Goal: Task Accomplishment & Management: Manage account settings

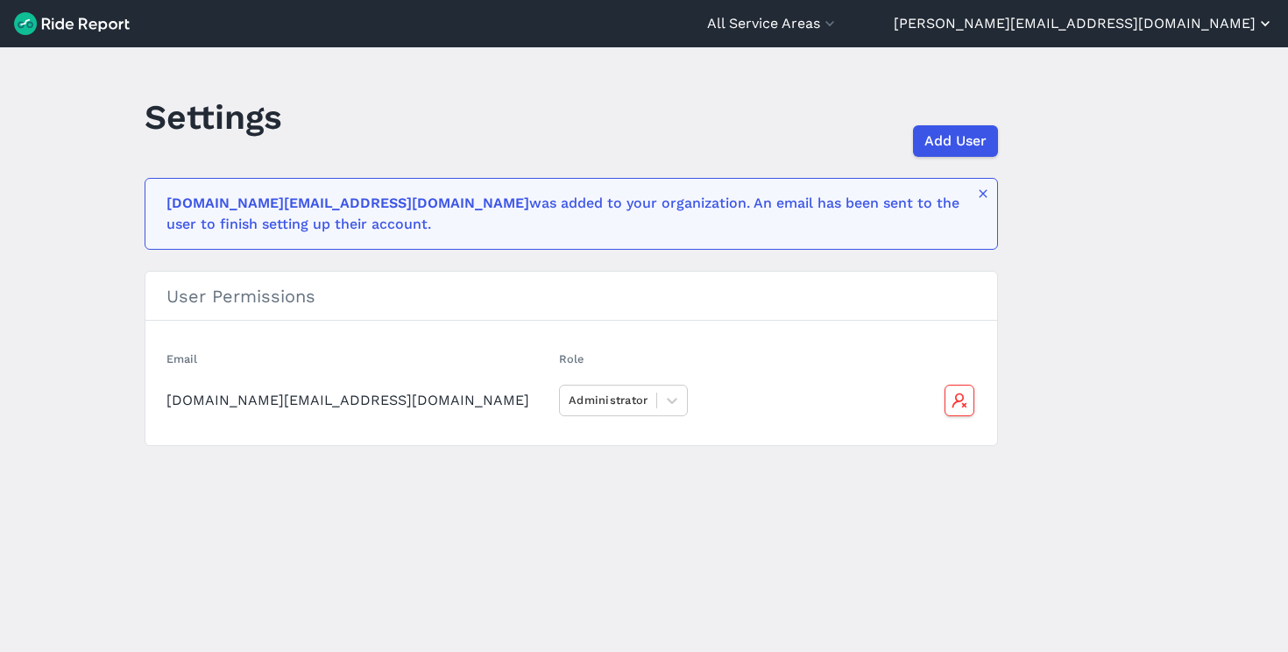
click at [1170, 30] on button "[PERSON_NAME][EMAIL_ADDRESS][DOMAIN_NAME]" at bounding box center [1084, 23] width 380 height 21
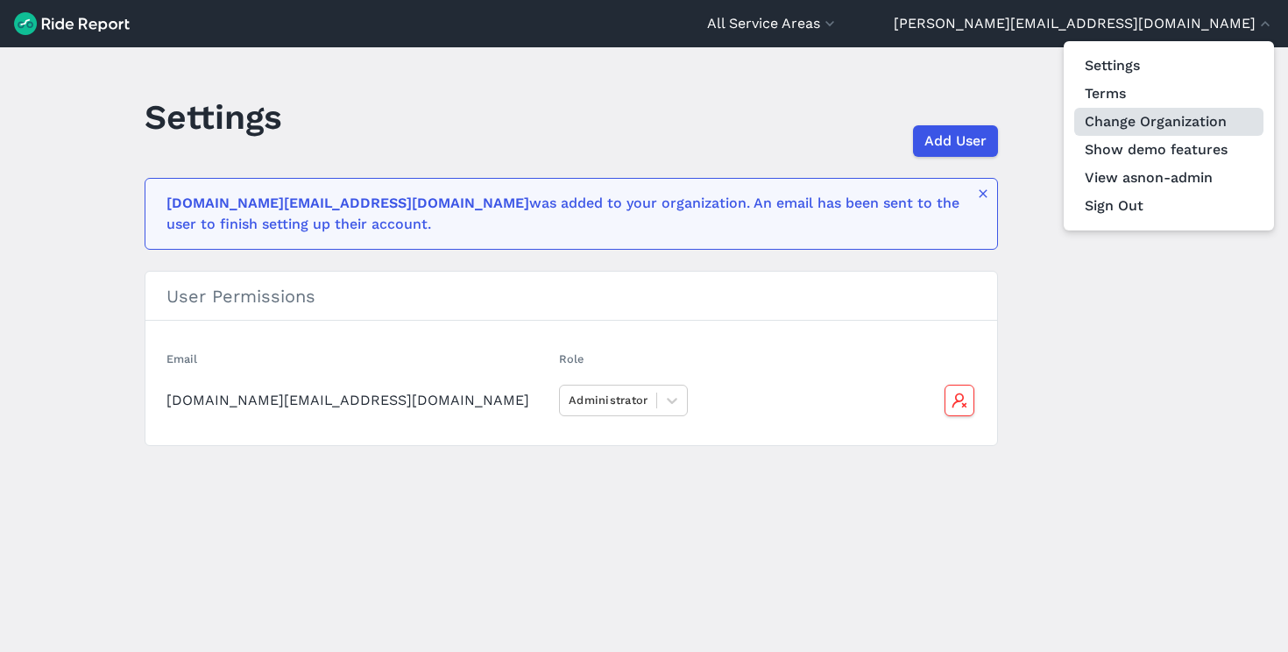
click at [1159, 114] on link "Change Organization" at bounding box center [1168, 122] width 189 height 28
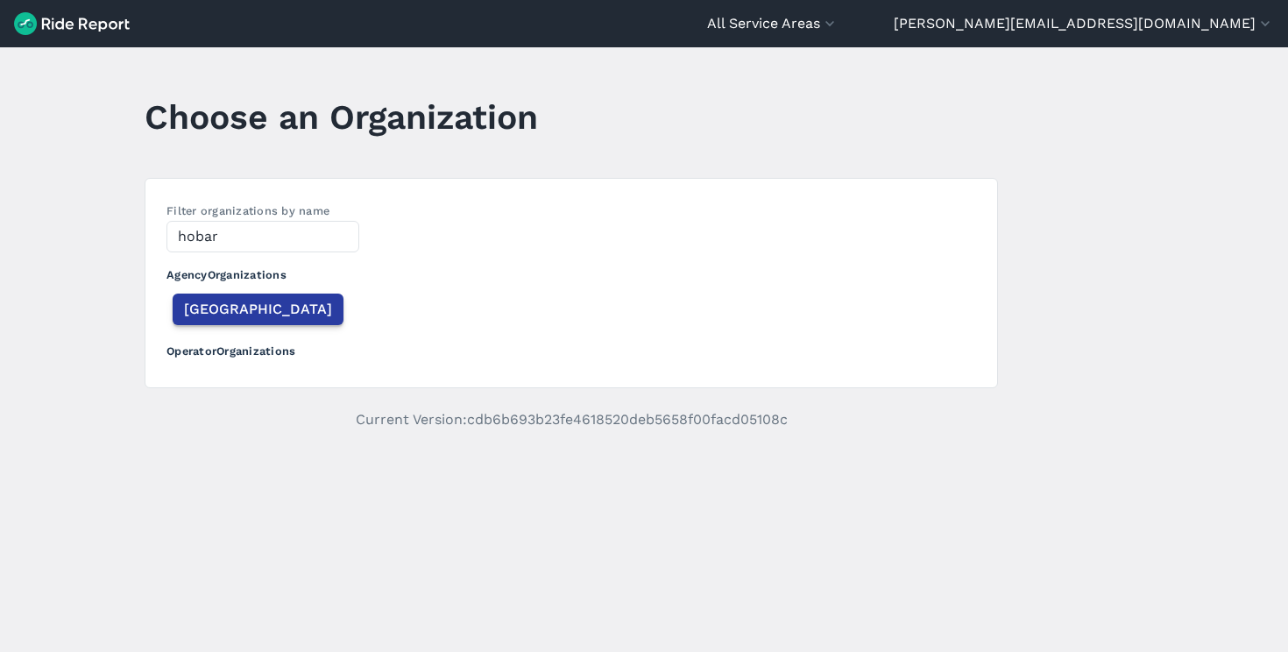
type input "hobar"
click at [224, 310] on span "[GEOGRAPHIC_DATA]" at bounding box center [258, 309] width 148 height 21
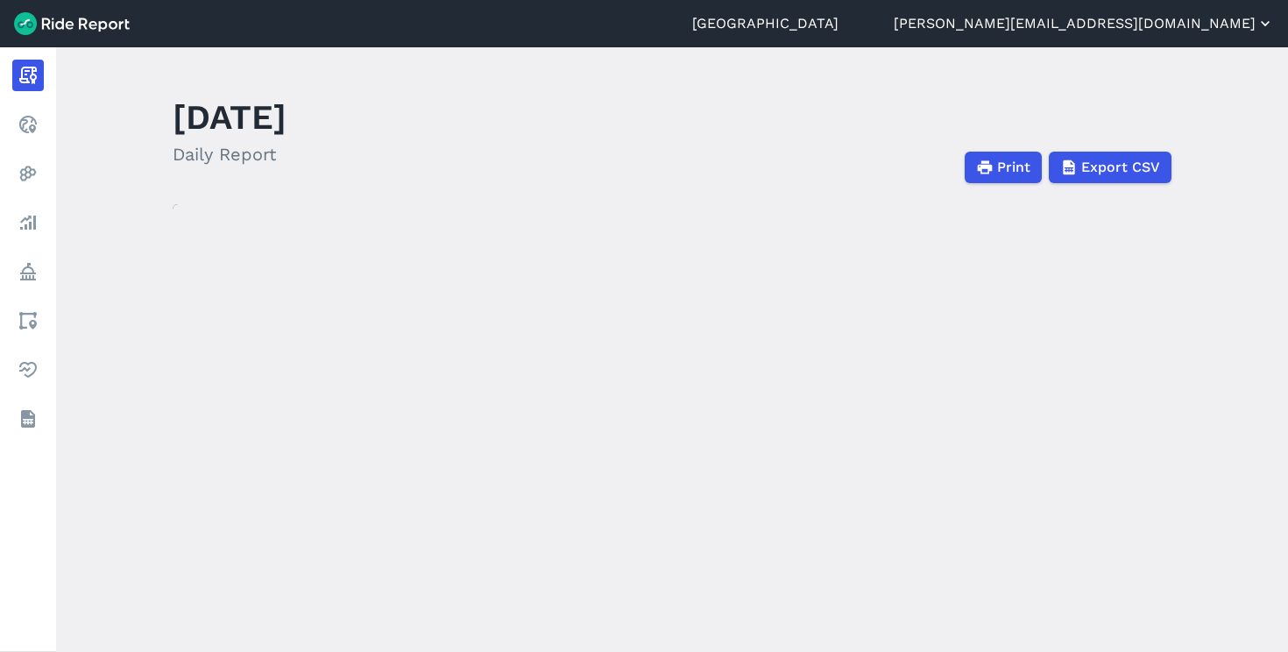
click at [1170, 31] on button "[PERSON_NAME][EMAIL_ADDRESS][DOMAIN_NAME]" at bounding box center [1084, 23] width 380 height 21
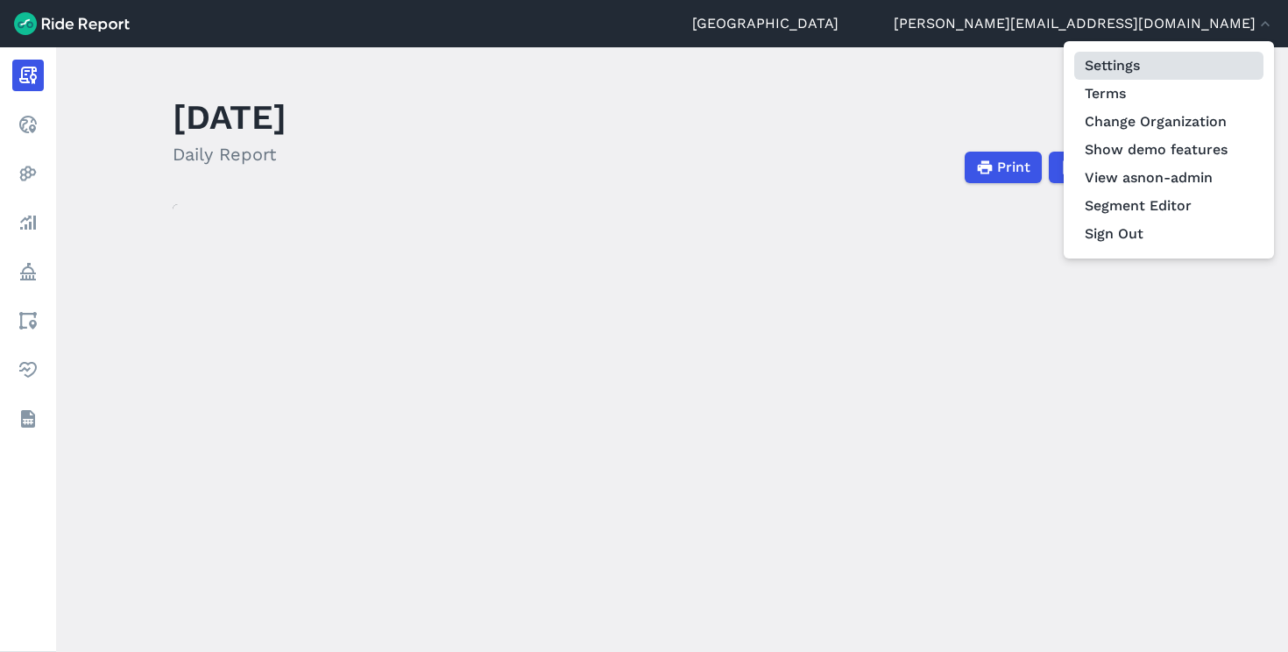
click at [1152, 66] on link "Settings" at bounding box center [1168, 66] width 189 height 28
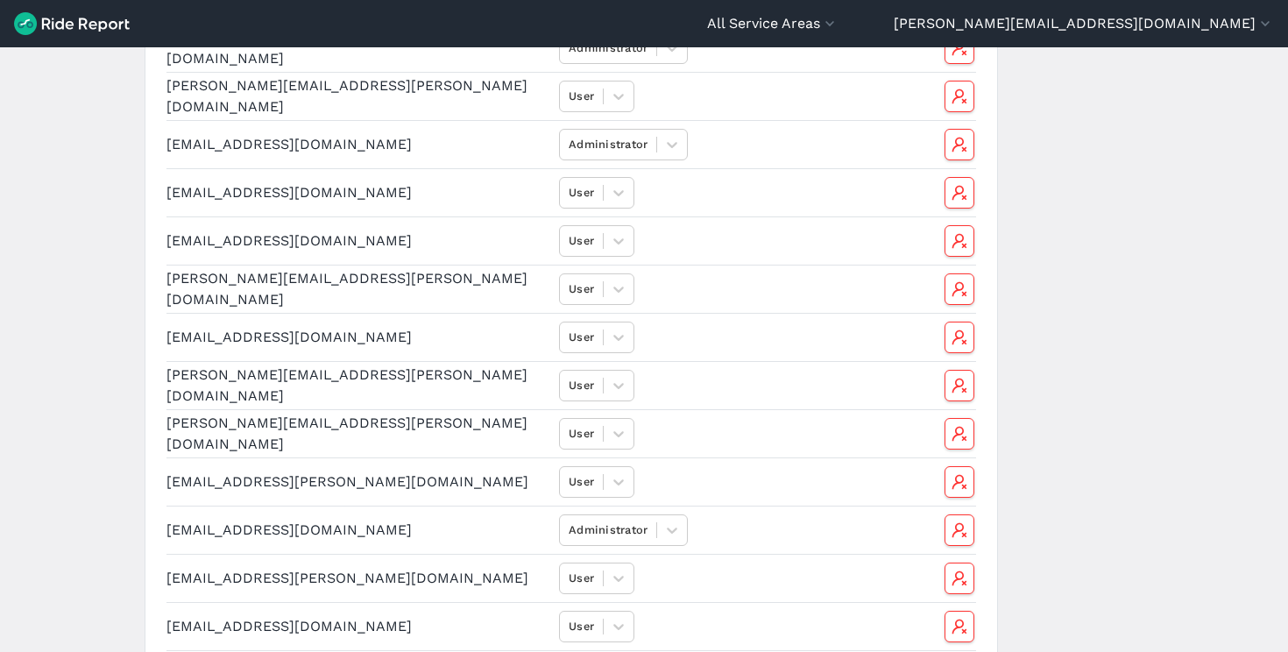
scroll to position [524, 0]
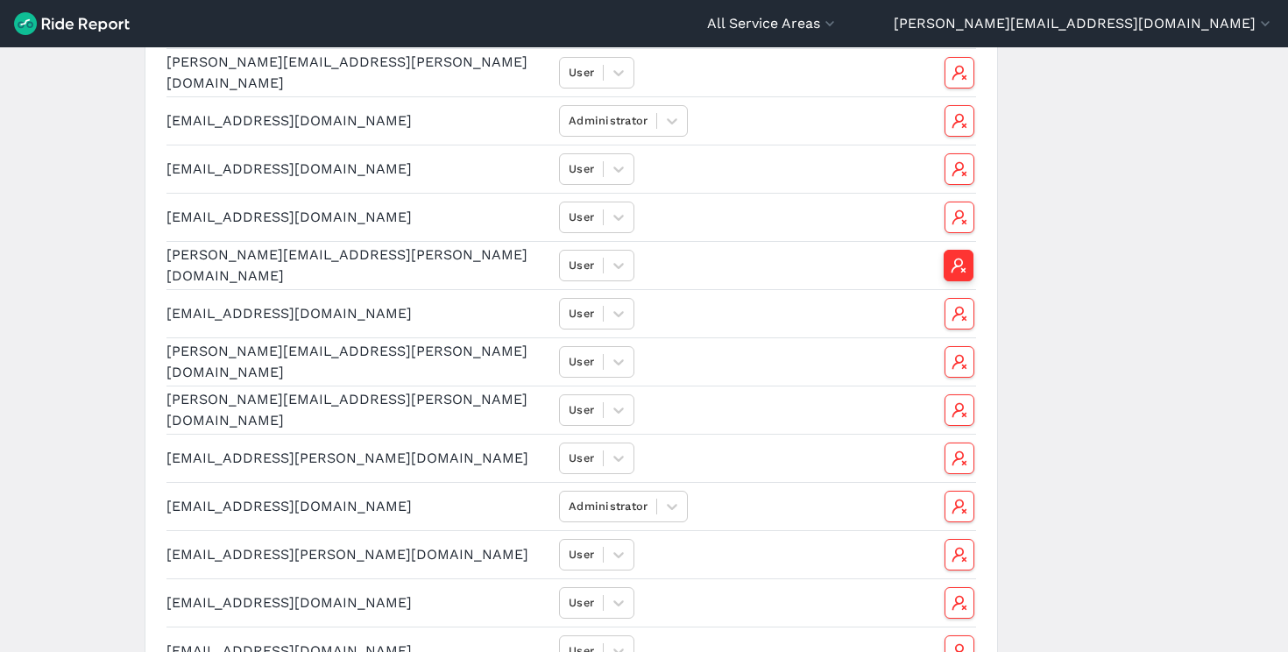
click at [950, 261] on icon "button" at bounding box center [959, 266] width 18 height 18
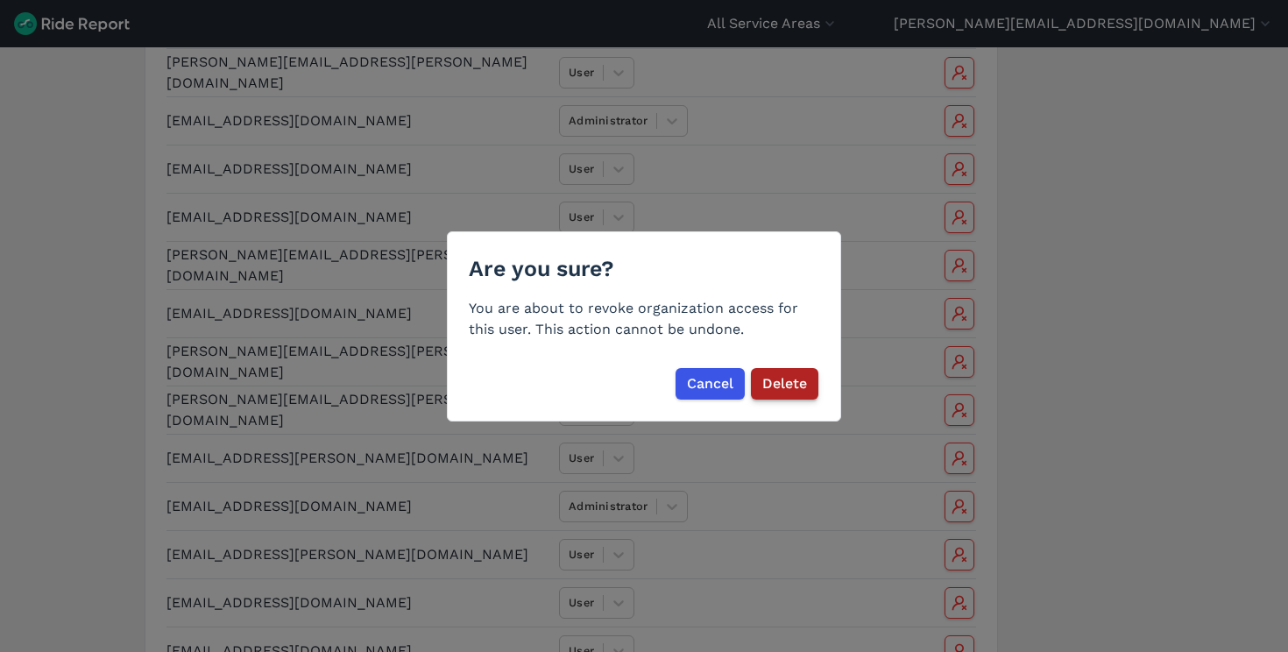
click at [792, 380] on span "Delete" at bounding box center [784, 383] width 45 height 21
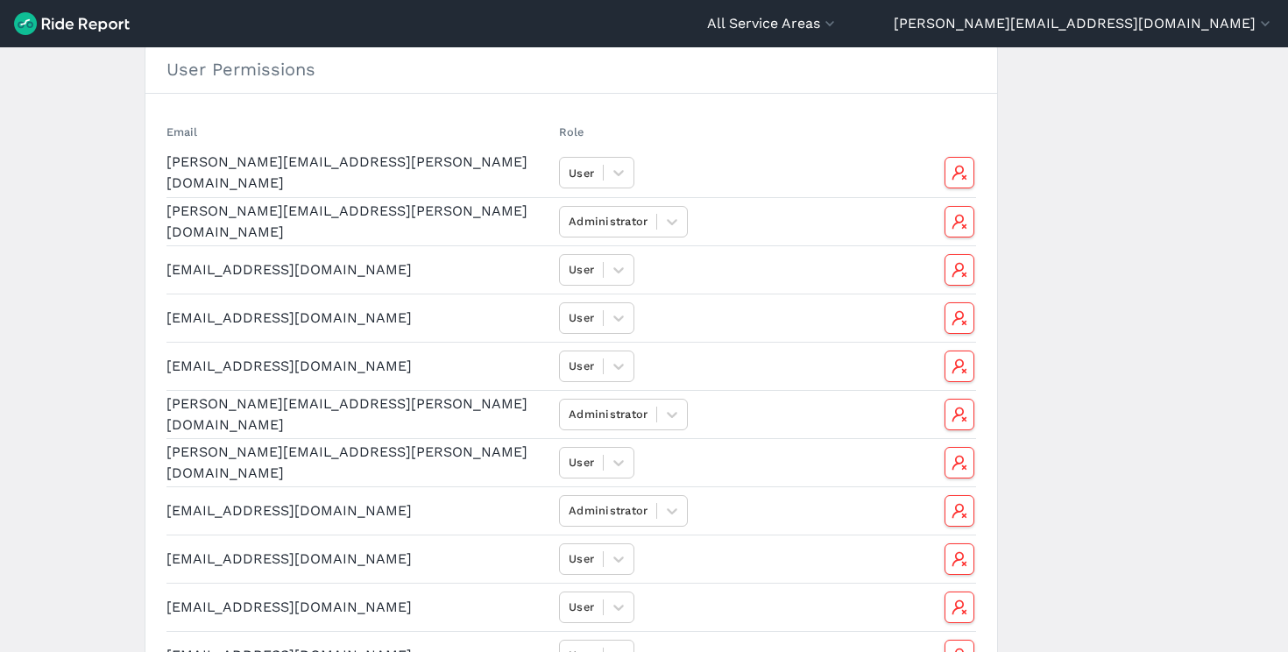
scroll to position [0, 0]
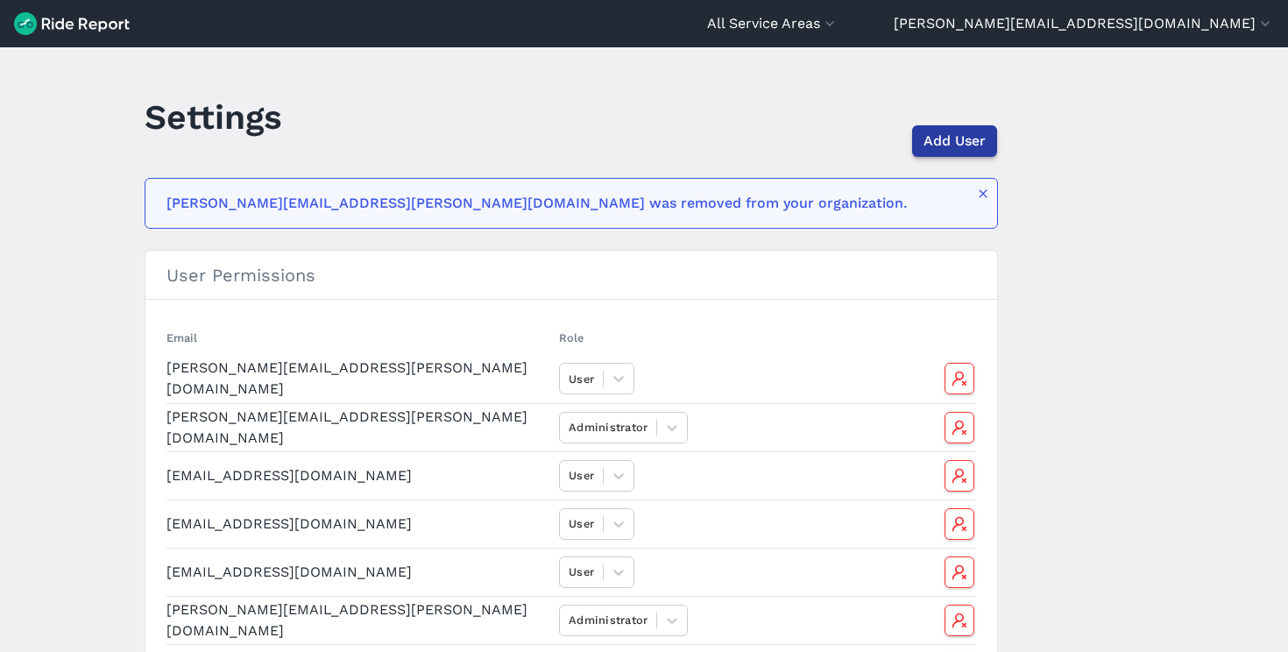
click at [990, 139] on button "Add User" at bounding box center [954, 141] width 85 height 32
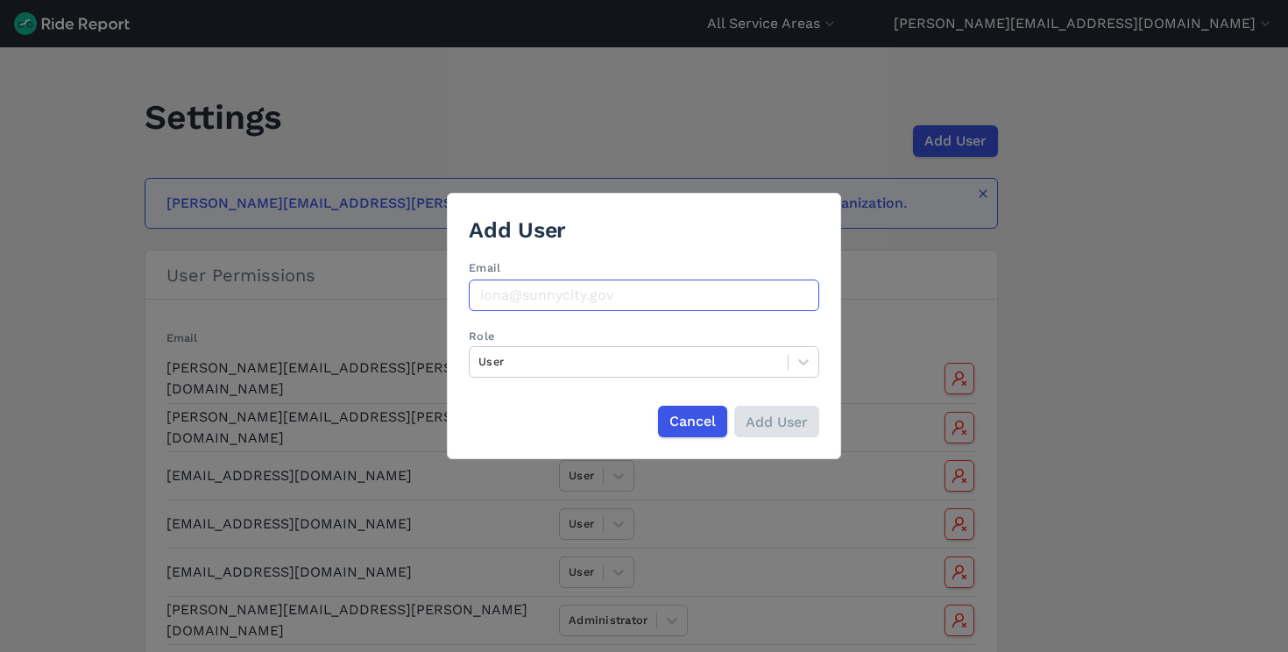
click at [560, 288] on input "Email" at bounding box center [644, 295] width 350 height 32
paste input "[PERSON_NAME][EMAIL_ADDRESS][DOMAIN_NAME]"
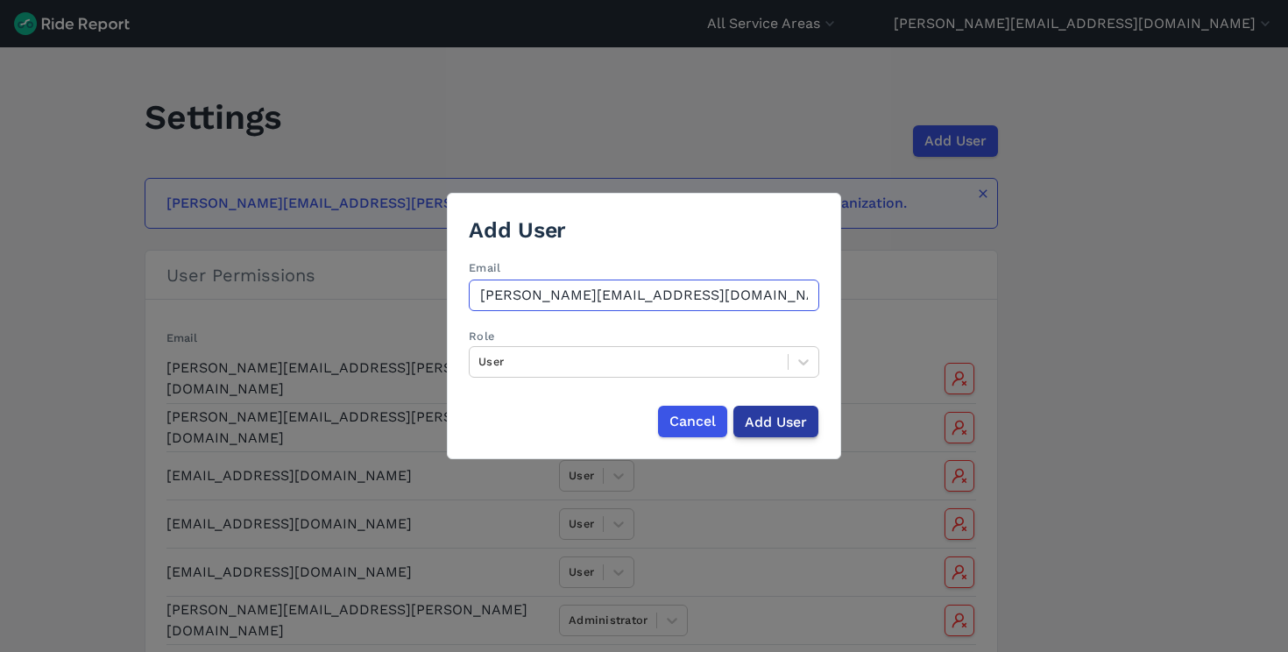
type input "[PERSON_NAME][EMAIL_ADDRESS][DOMAIN_NAME]"
click at [784, 414] on input "Add User" at bounding box center [775, 422] width 85 height 32
